Goal: Information Seeking & Learning: Find specific fact

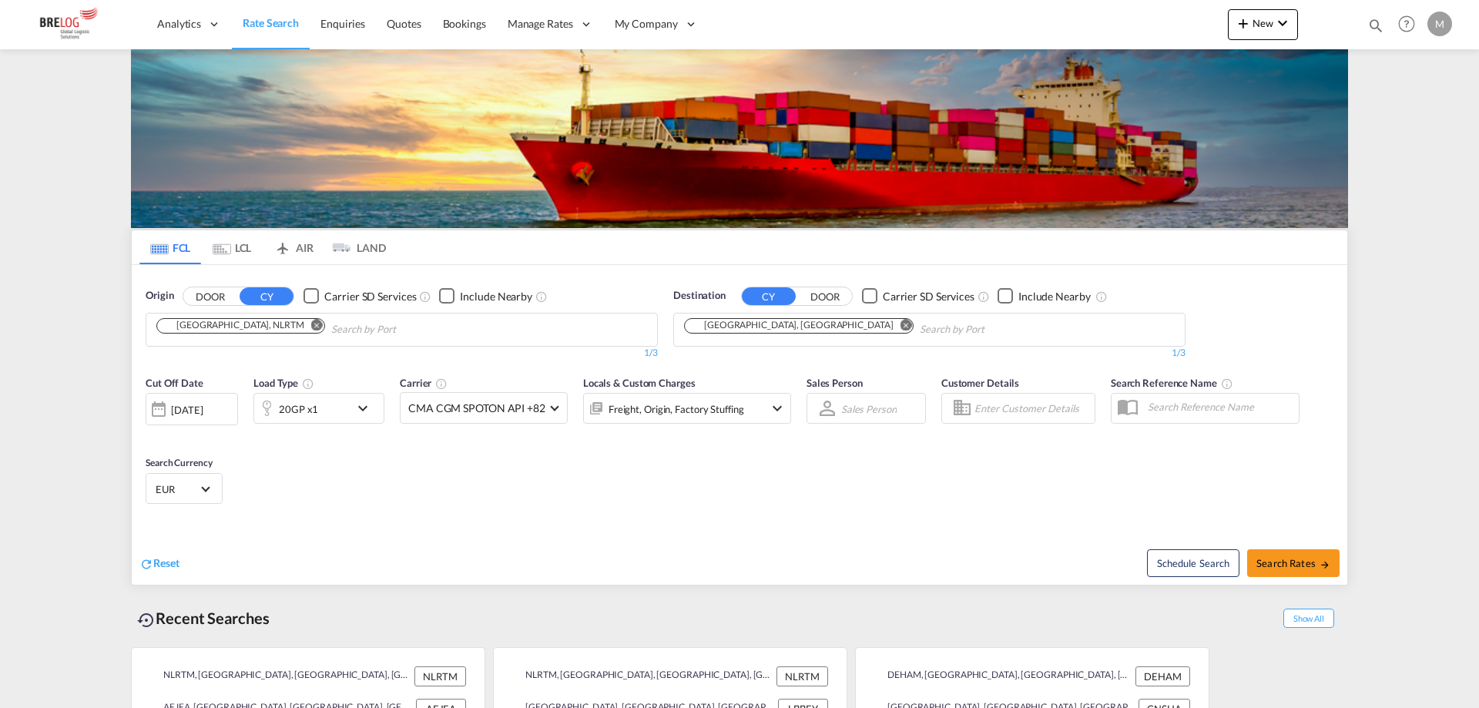
click at [331, 317] on input "Chips input." at bounding box center [404, 329] width 146 height 25
click at [900, 319] on md-icon "Remove" at bounding box center [906, 325] width 12 height 12
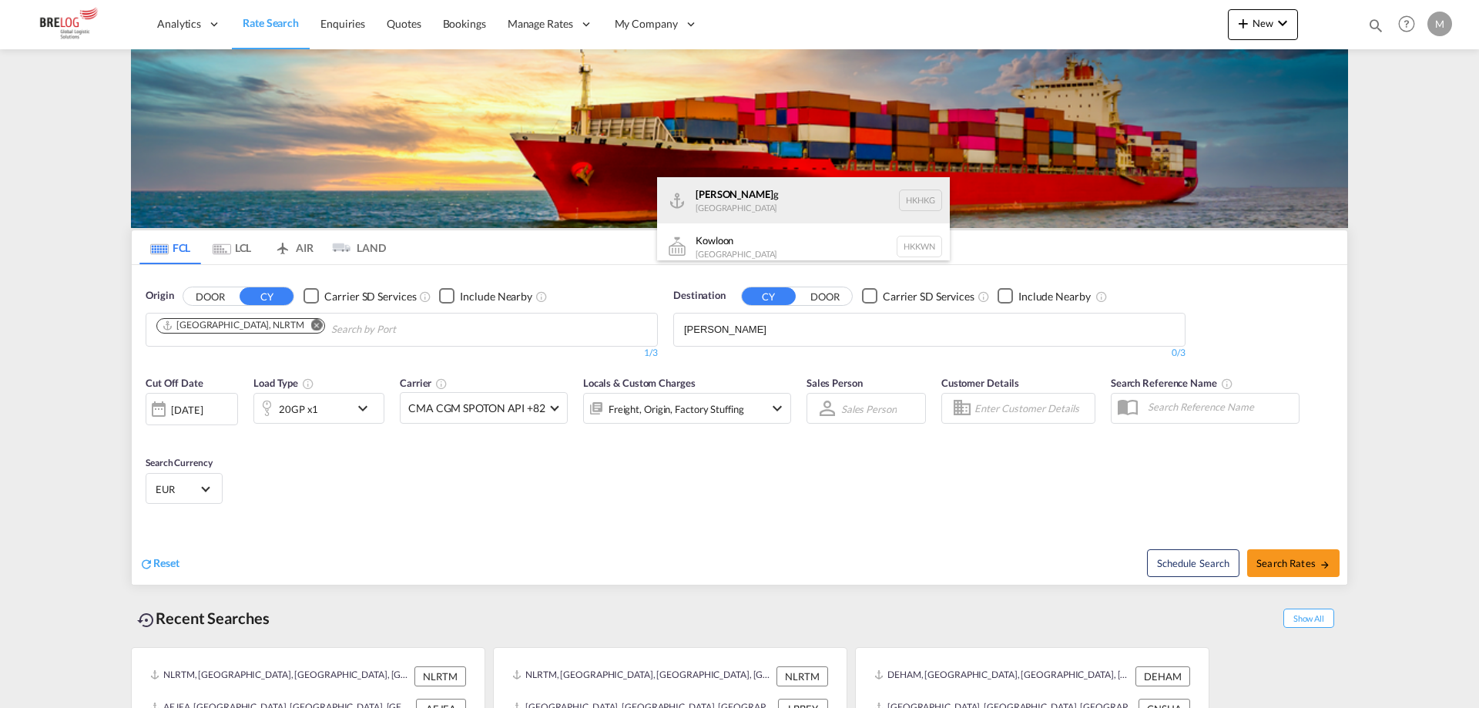
type input "[PERSON_NAME]"
click at [728, 189] on div "Hong Kon g [GEOGRAPHIC_DATA] [GEOGRAPHIC_DATA]" at bounding box center [803, 200] width 293 height 46
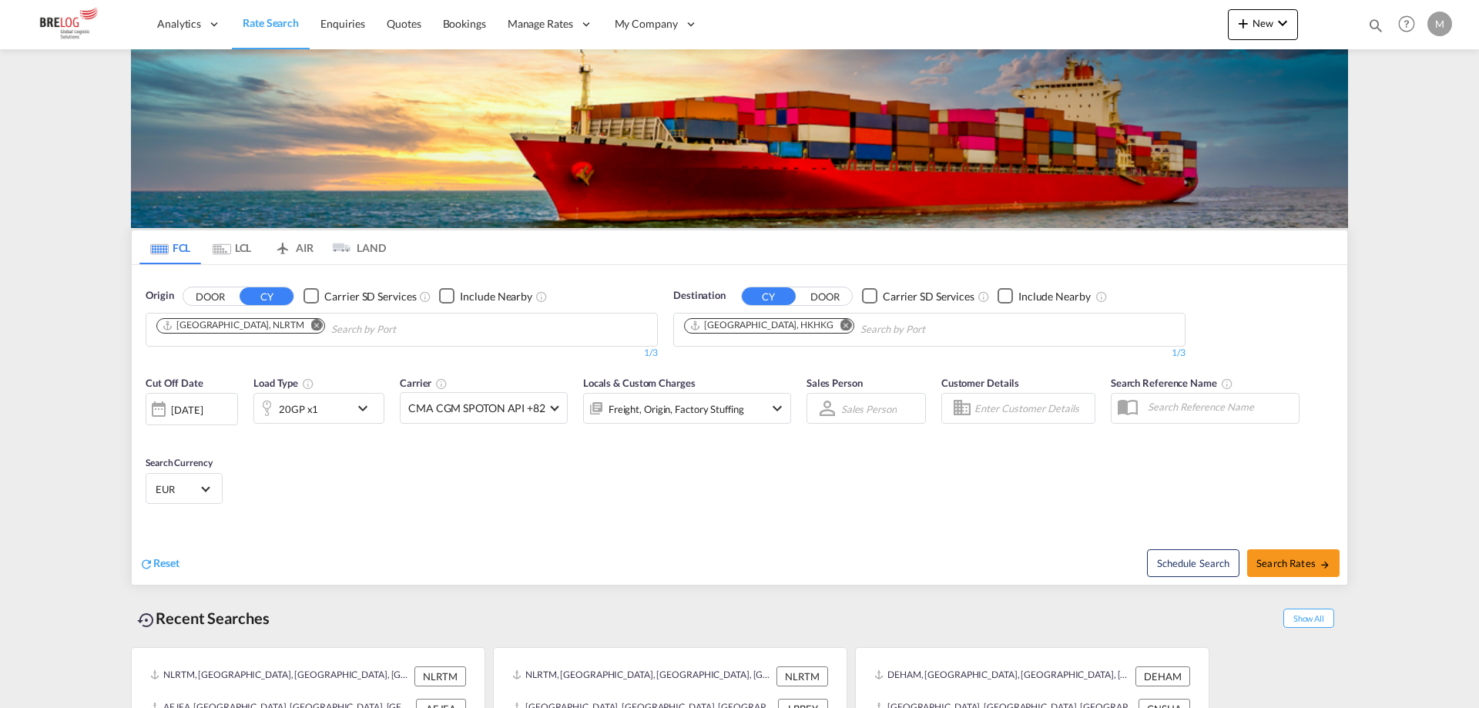
click at [1289, 557] on span "Search Rates" at bounding box center [1293, 563] width 74 height 12
type input "NLRTM to HKHKG / [DATE]"
